Goal: Task Accomplishment & Management: Manage account settings

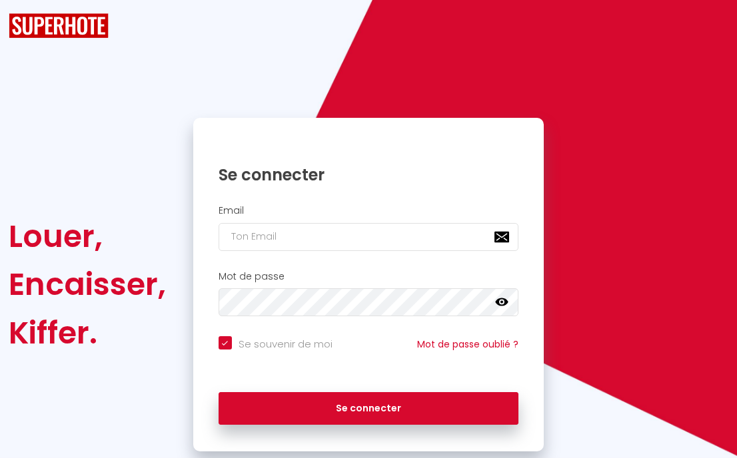
checkbox input "true"
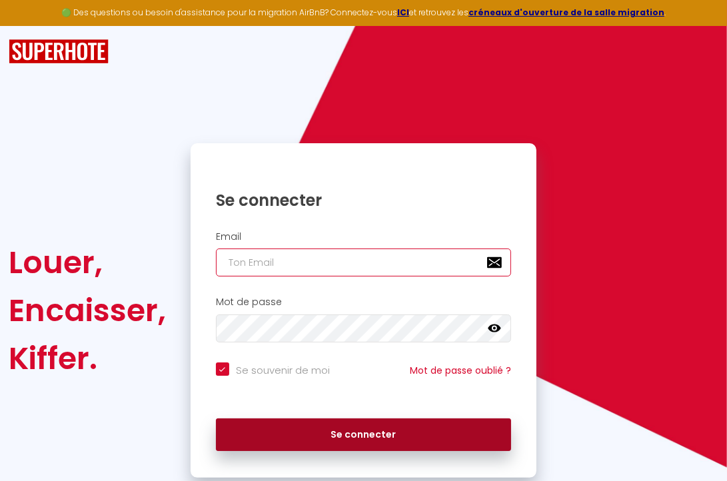
type input "[PERSON_NAME][EMAIL_ADDRESS][DOMAIN_NAME]"
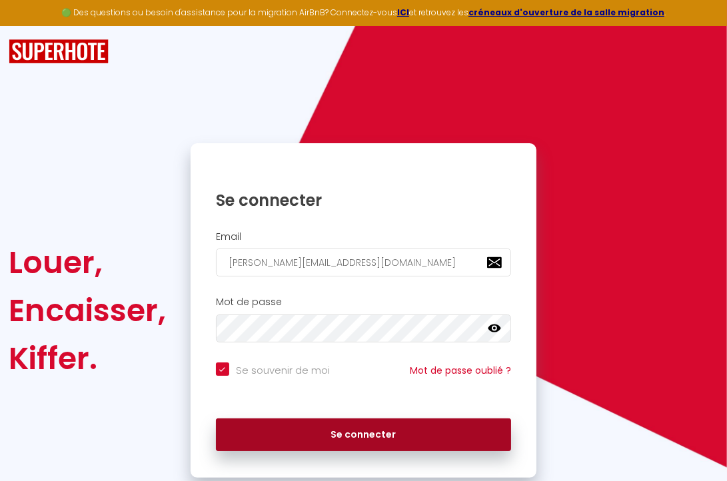
click at [352, 435] on button "Se connecter" at bounding box center [363, 434] width 295 height 33
checkbox input "true"
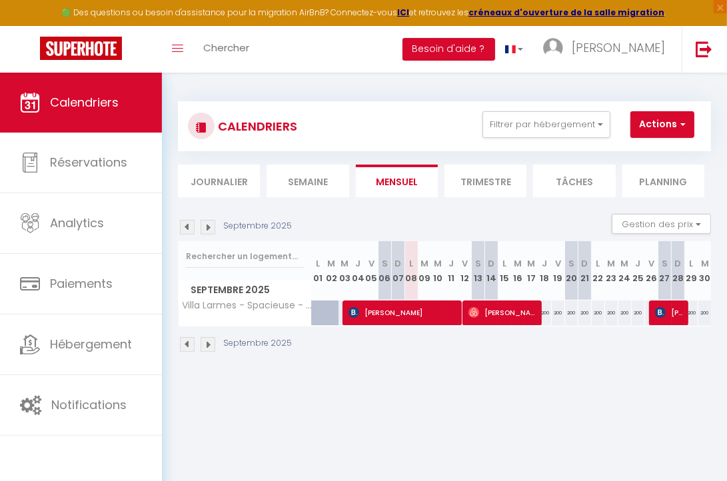
click at [208, 228] on img at bounding box center [207, 227] width 15 height 15
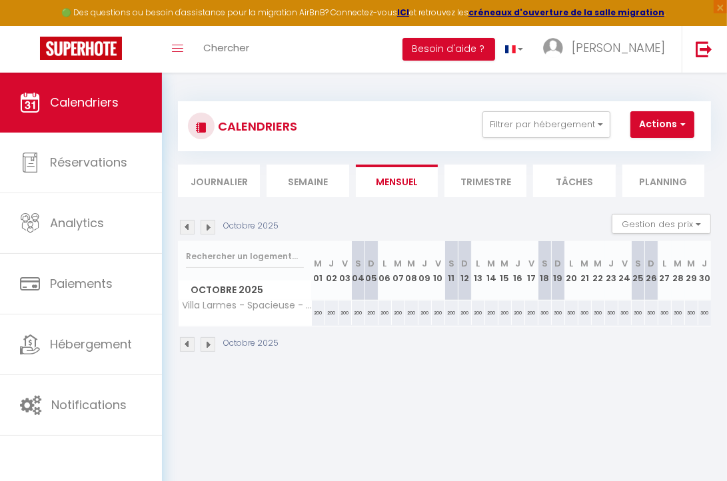
click at [208, 228] on img at bounding box center [207, 227] width 15 height 15
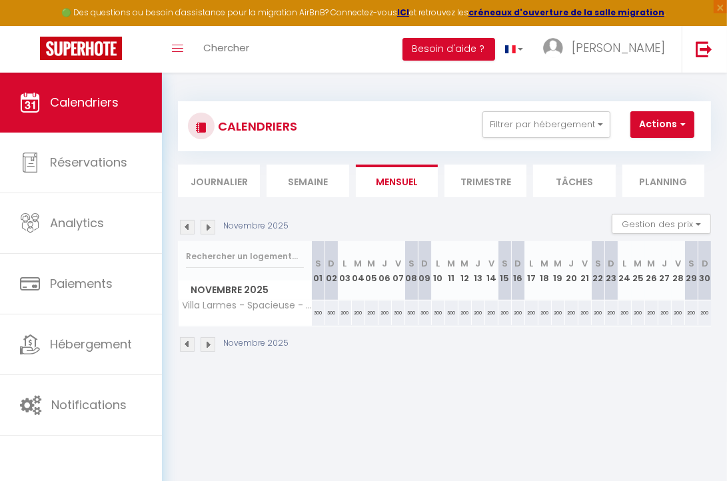
click at [208, 228] on img at bounding box center [207, 227] width 15 height 15
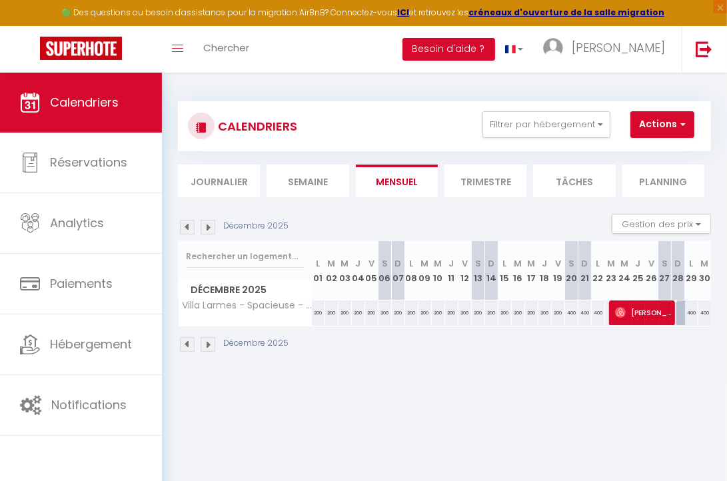
click at [208, 228] on img at bounding box center [207, 227] width 15 height 15
select select
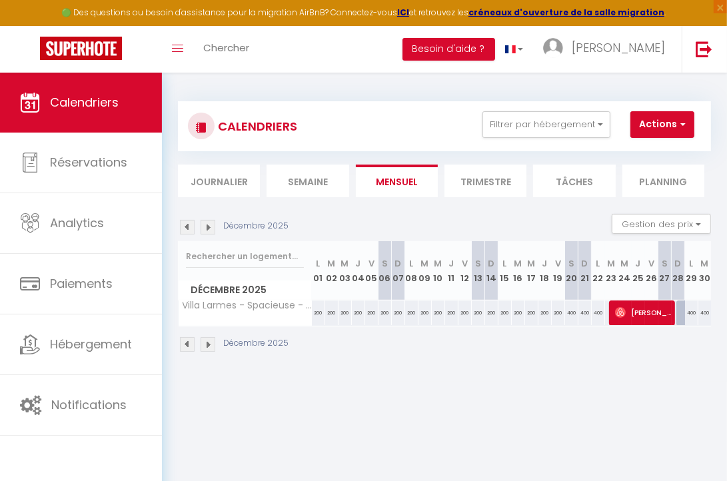
select select
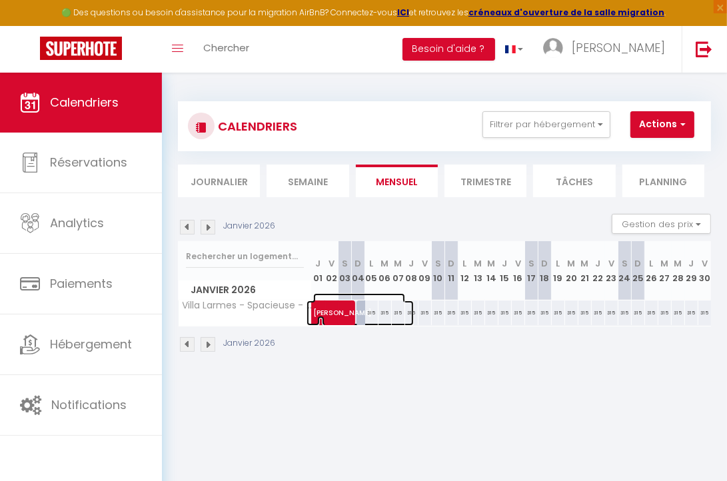
click at [333, 314] on span "[PERSON_NAME]" at bounding box center [359, 305] width 92 height 25
select select "OK"
select select "0"
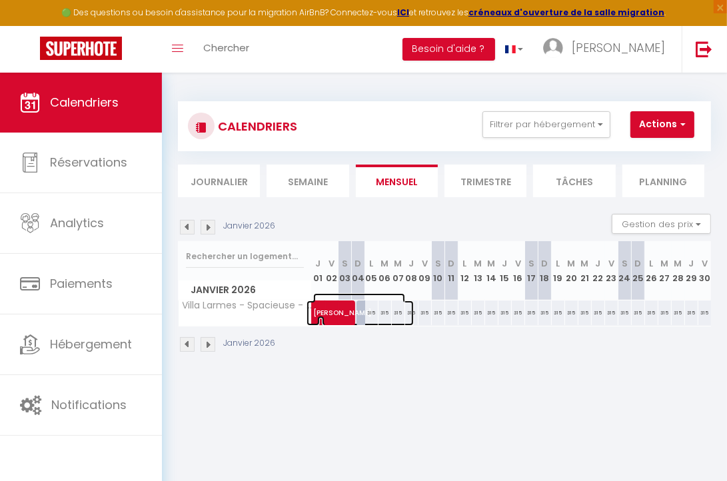
select select "1"
select select
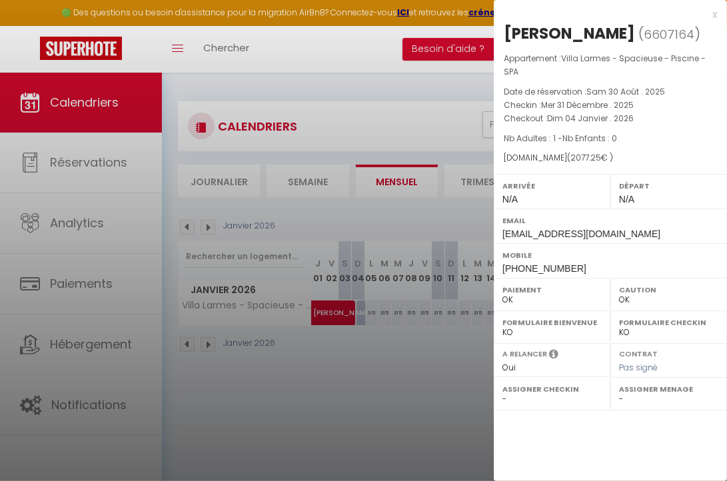
click at [558, 177] on div "Arrivée N/A" at bounding box center [552, 191] width 117 height 35
